Goal: Task Accomplishment & Management: Manage account settings

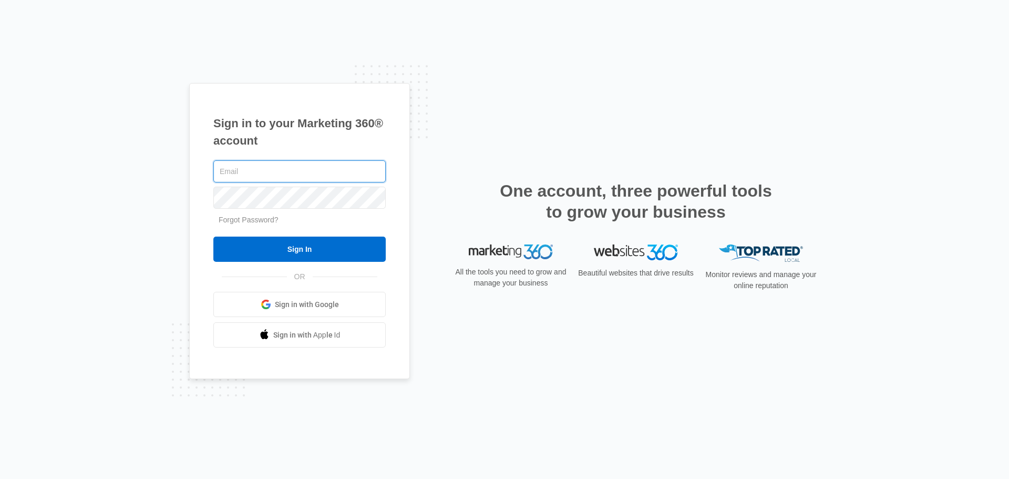
paste input "[EMAIL_ADDRESS][DOMAIN_NAME]"
type input "[EMAIL_ADDRESS][DOMAIN_NAME]"
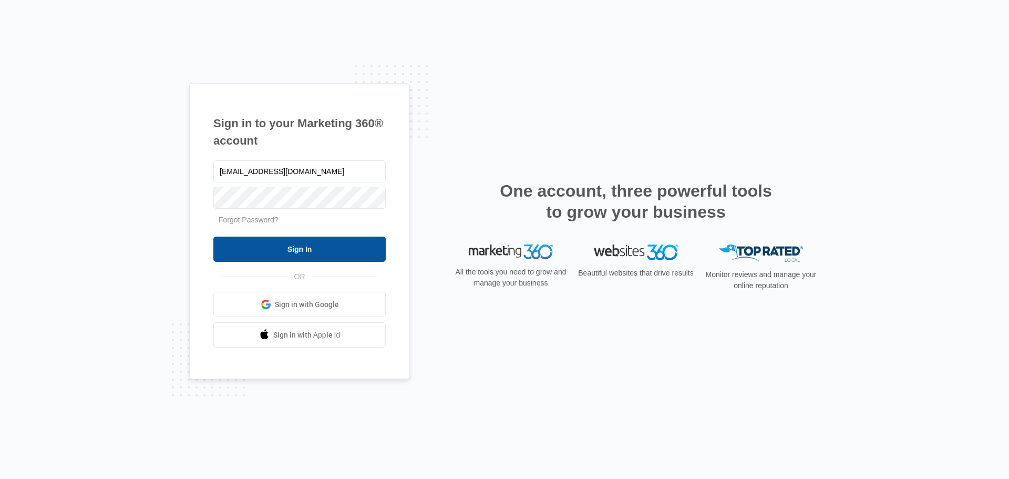
drag, startPoint x: 263, startPoint y: 237, endPoint x: 264, endPoint y: 244, distance: 6.5
click at [264, 241] on input "Sign In" at bounding box center [299, 248] width 172 height 25
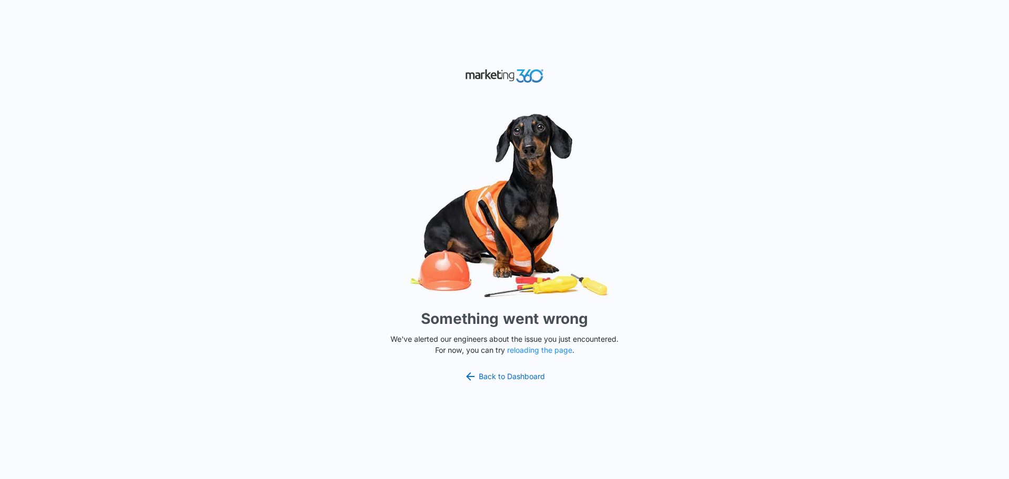
click at [948, 118] on div "Something went wrong We've alerted our engineers about the issue you just encou…" at bounding box center [504, 239] width 1009 height 479
click at [944, 314] on div "Something went wrong We've alerted our engineers about the issue you just encou…" at bounding box center [504, 239] width 1009 height 479
click at [805, 385] on div "Something went wrong We've alerted our engineers about the issue you just encou…" at bounding box center [504, 239] width 1009 height 479
click at [545, 425] on div "Something went wrong We've alerted our engineers about the issue you just encou…" at bounding box center [504, 239] width 1009 height 479
click at [338, 398] on div "Something went wrong We've alerted our engineers about the issue you just encou…" at bounding box center [504, 239] width 1009 height 479
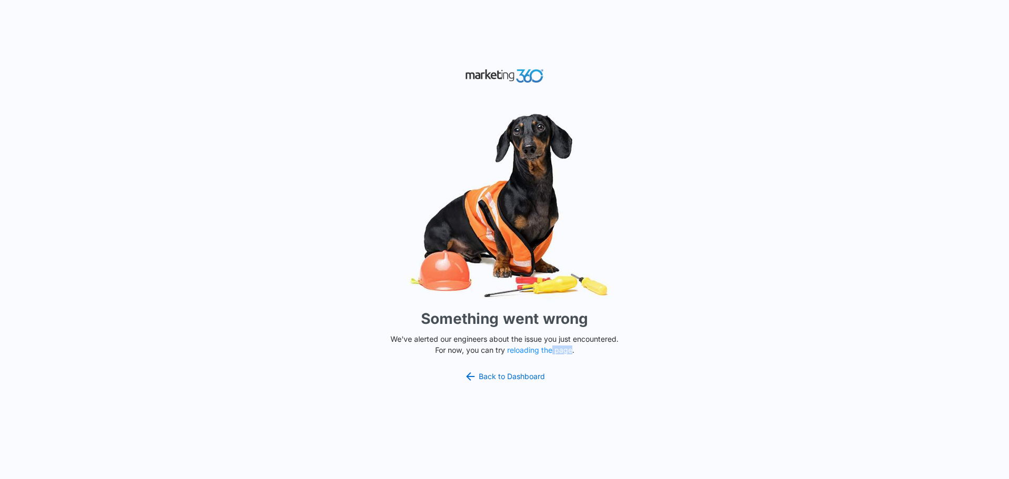
click at [552, 353] on div "Something went wrong We've alerted our engineers about the issue you just encou…" at bounding box center [504, 239] width 1009 height 479
click at [552, 353] on button "reloading the page" at bounding box center [539, 350] width 65 height 8
